Goal: Information Seeking & Learning: Find specific fact

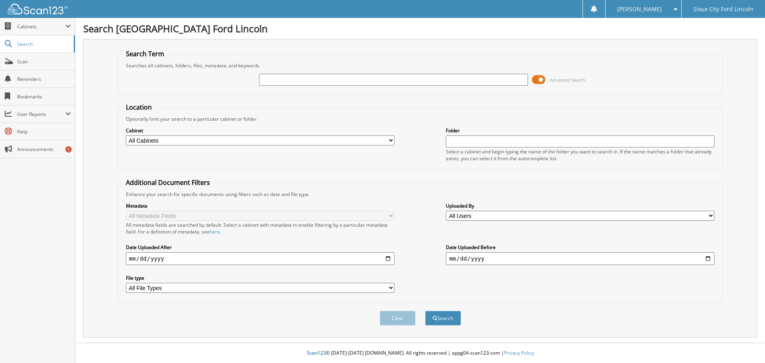
click at [299, 81] on input "text" at bounding box center [393, 80] width 269 height 12
type input "918564"
click at [425, 311] on button "Search" at bounding box center [443, 318] width 36 height 15
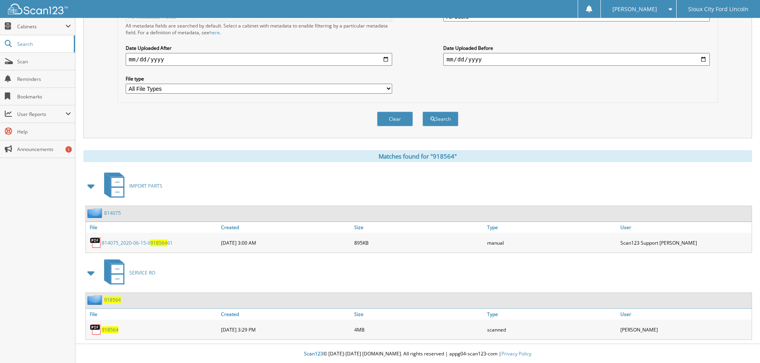
scroll to position [201, 0]
click at [140, 243] on link "814075_2020-06-15-0 918564 61" at bounding box center [137, 242] width 71 height 7
click at [102, 328] on span "918564" at bounding box center [110, 329] width 17 height 7
click at [105, 331] on span "918564" at bounding box center [110, 329] width 17 height 7
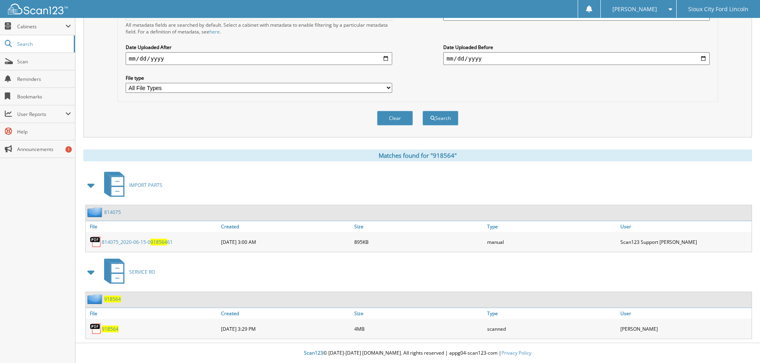
click at [106, 328] on span "918564" at bounding box center [110, 329] width 17 height 7
click at [111, 299] on span "918564" at bounding box center [112, 299] width 17 height 7
